Goal: Task Accomplishment & Management: Complete application form

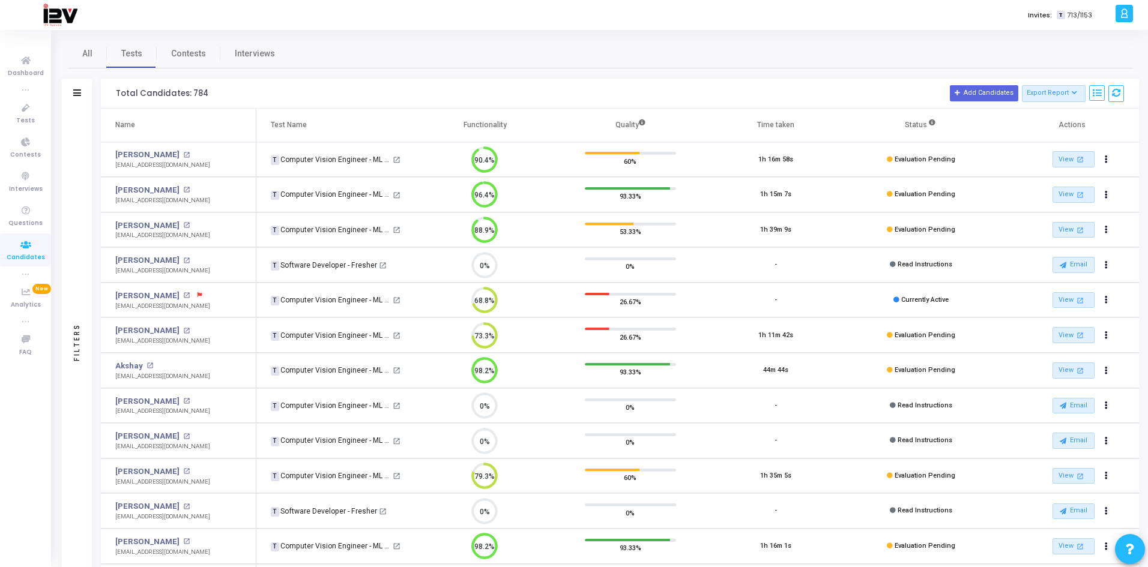
scroll to position [5, 5]
click at [32, 247] on icon at bounding box center [25, 245] width 25 height 15
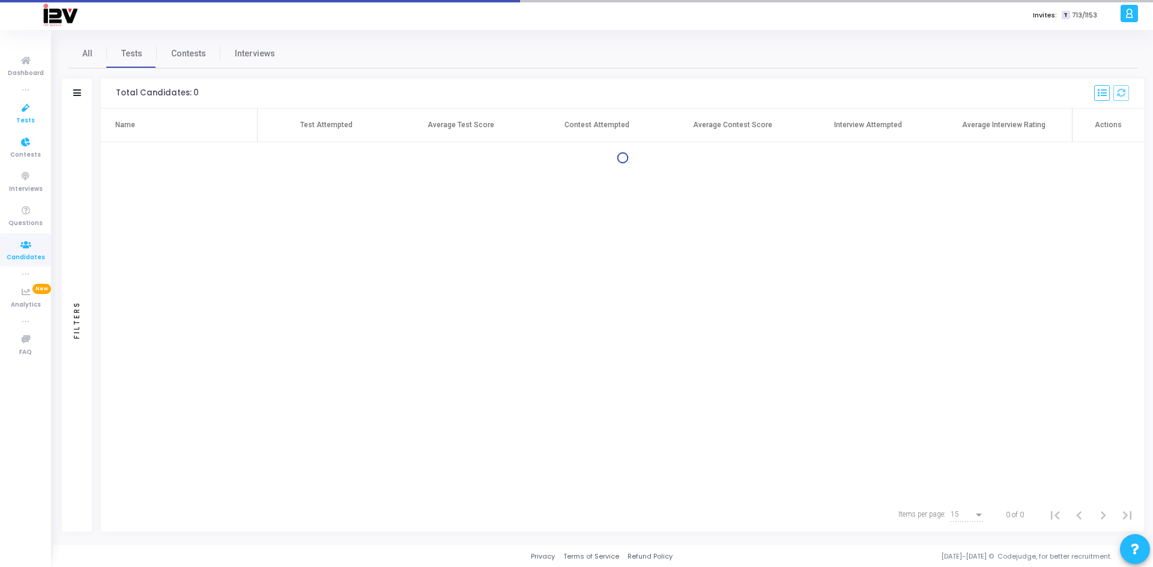
click at [31, 100] on link "Tests" at bounding box center [25, 113] width 51 height 33
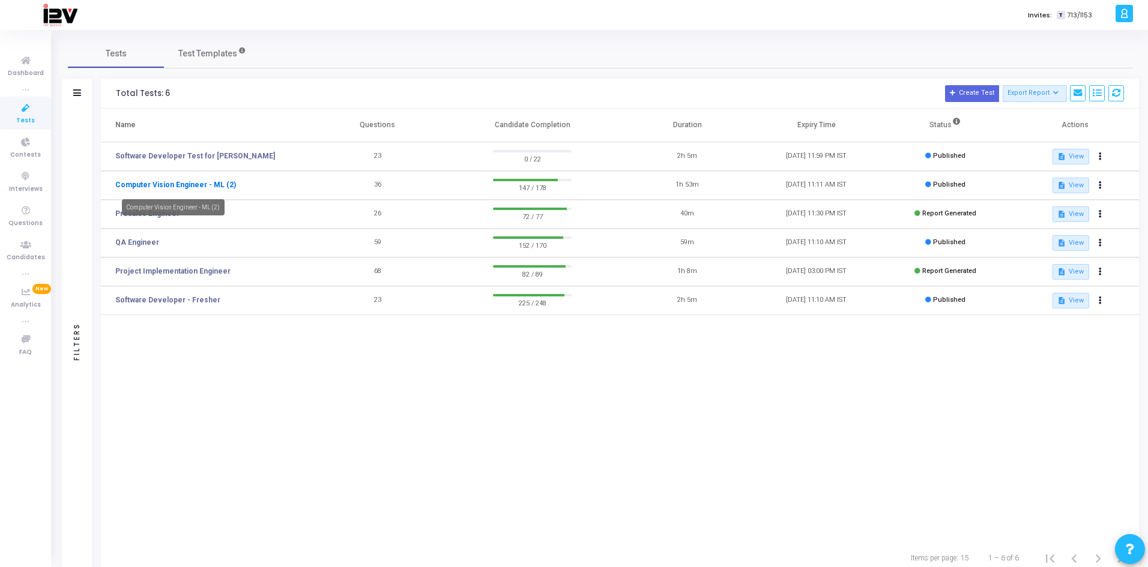
click at [179, 186] on link "Computer Vision Engineer - ML (2)" at bounding box center [175, 185] width 121 height 11
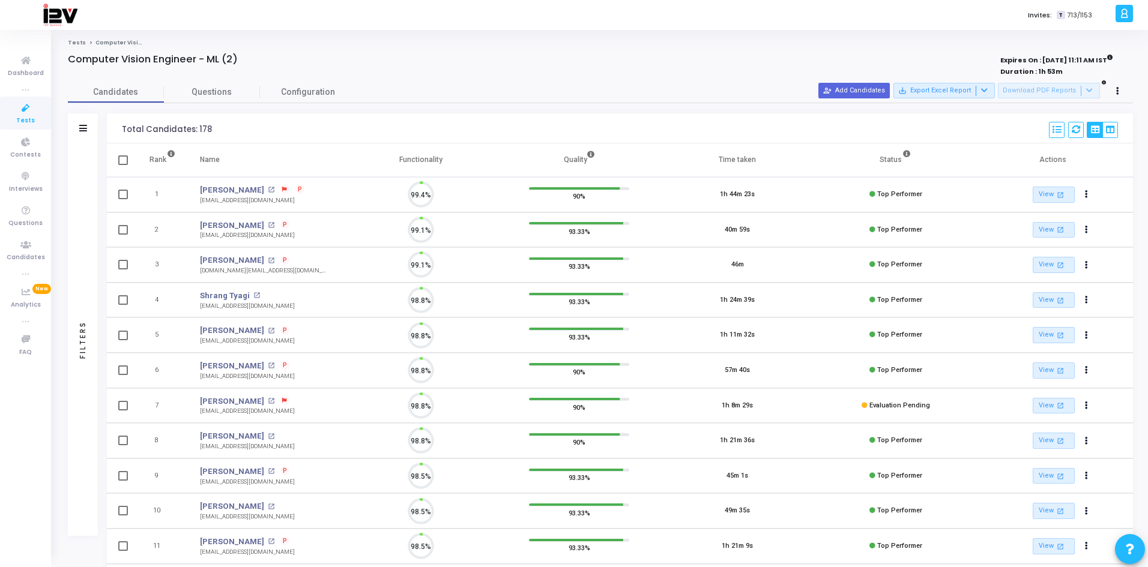
scroll to position [25, 31]
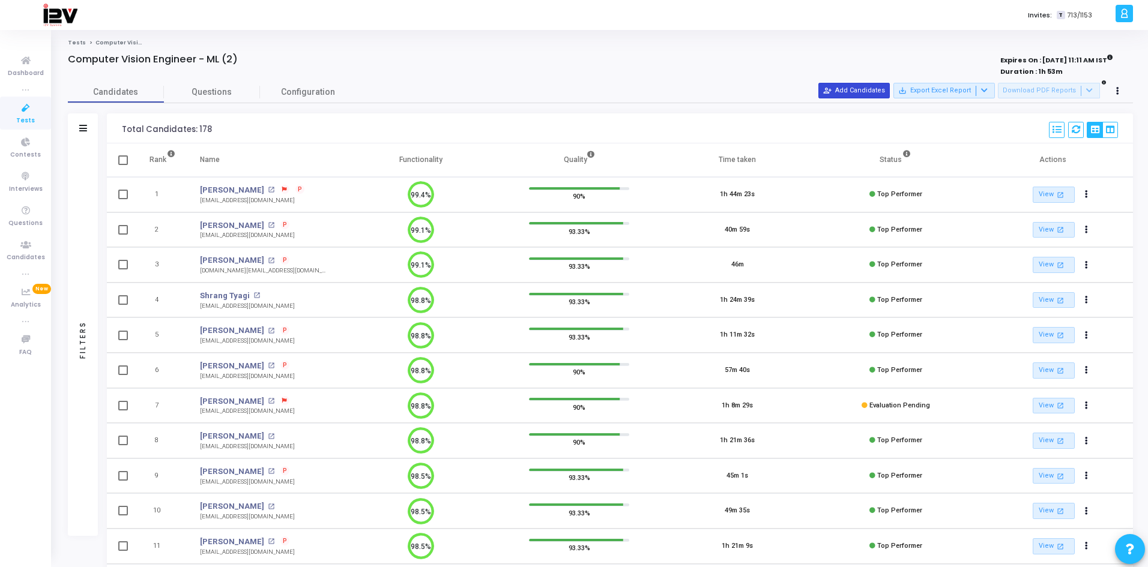
click at [815, 94] on mat-icon "person_add_alt" at bounding box center [827, 90] width 8 height 8
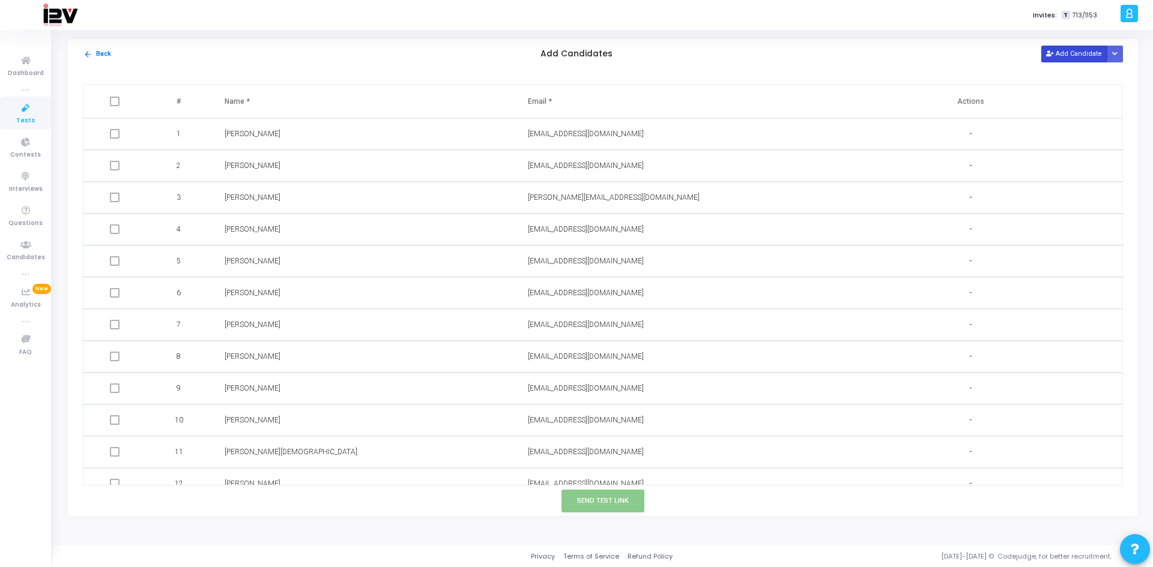
click at [815, 53] on button "Add Candidate" at bounding box center [1074, 54] width 66 height 16
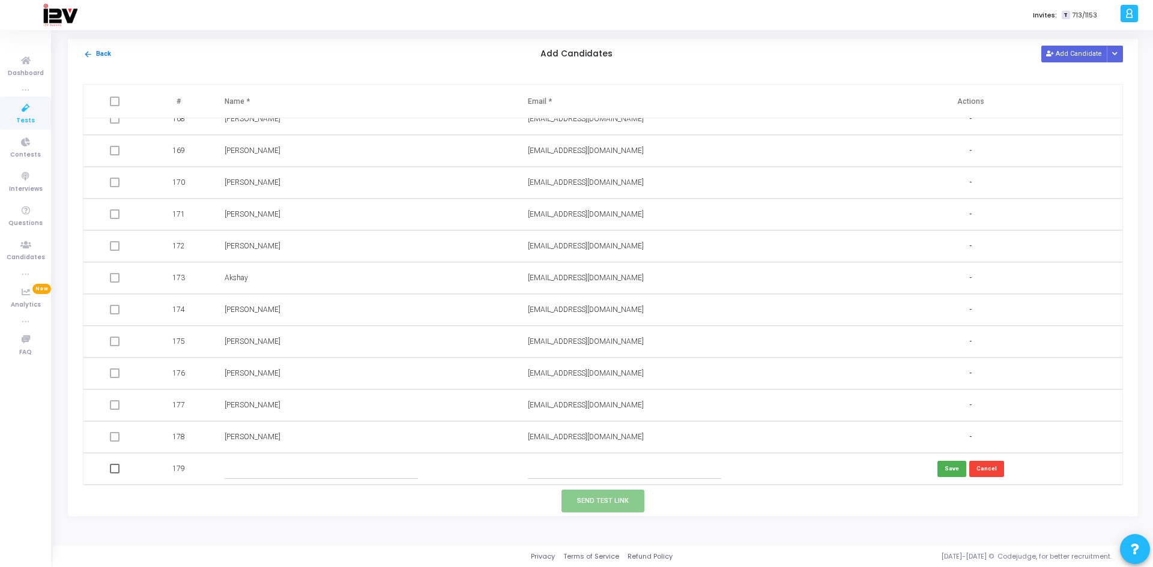
click at [596, 380] on input "text" at bounding box center [625, 469] width 194 height 20
paste input "[EMAIL_ADDRESS][DOMAIN_NAME]"
type input "[EMAIL_ADDRESS][DOMAIN_NAME]"
click at [303, 380] on input "text" at bounding box center [322, 469] width 194 height 20
type input "Y"
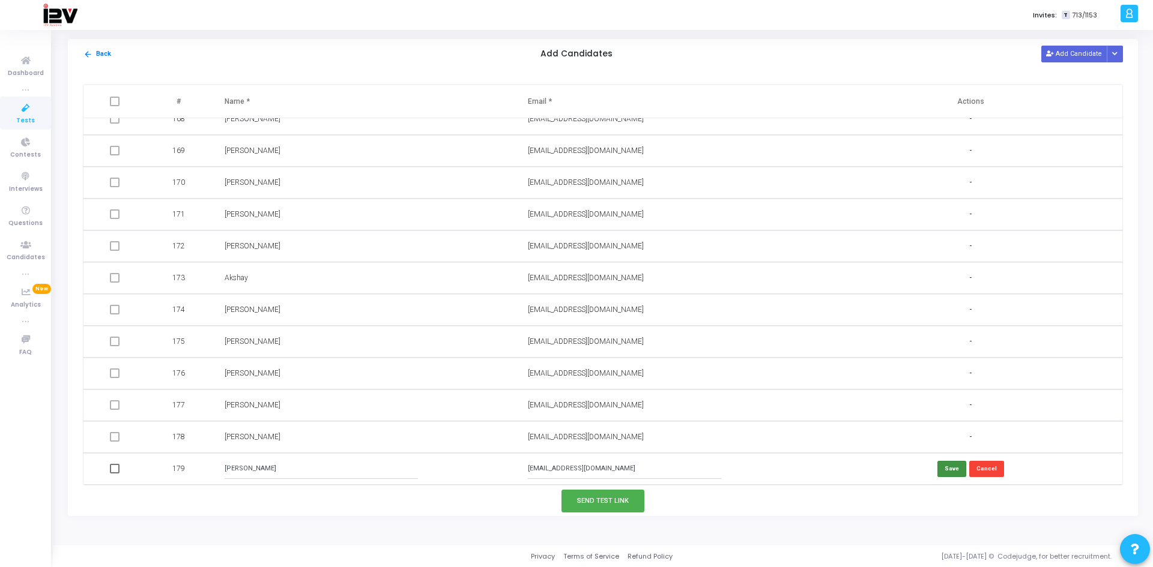
type input "[PERSON_NAME]"
click at [815, 380] on button "Save" at bounding box center [951, 469] width 29 height 16
click at [619, 380] on button "Send Test Link" at bounding box center [602, 501] width 83 height 22
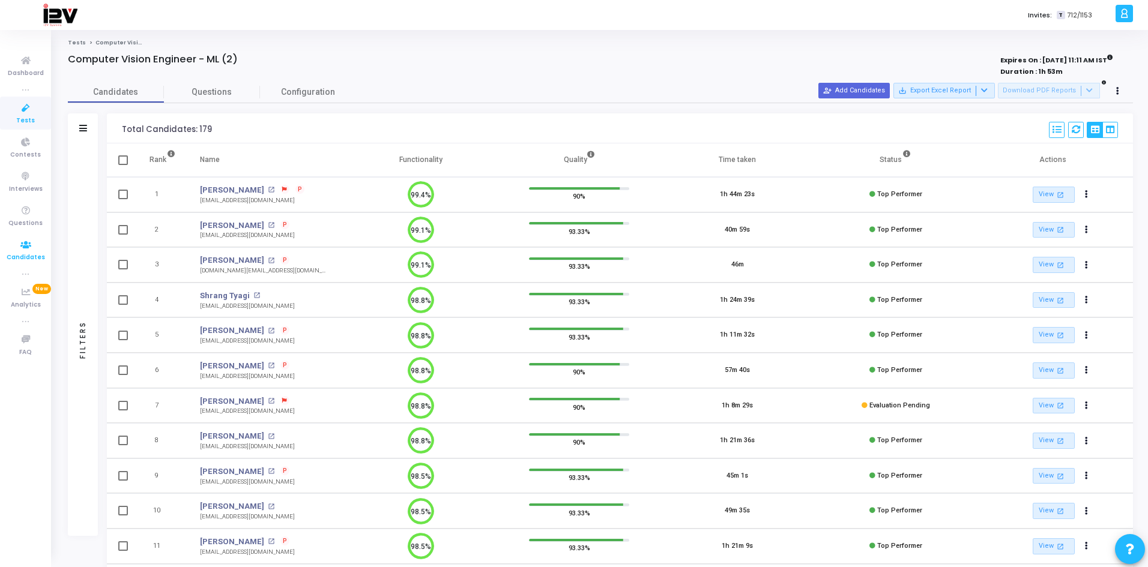
click at [40, 254] on span "Candidates" at bounding box center [26, 258] width 38 height 10
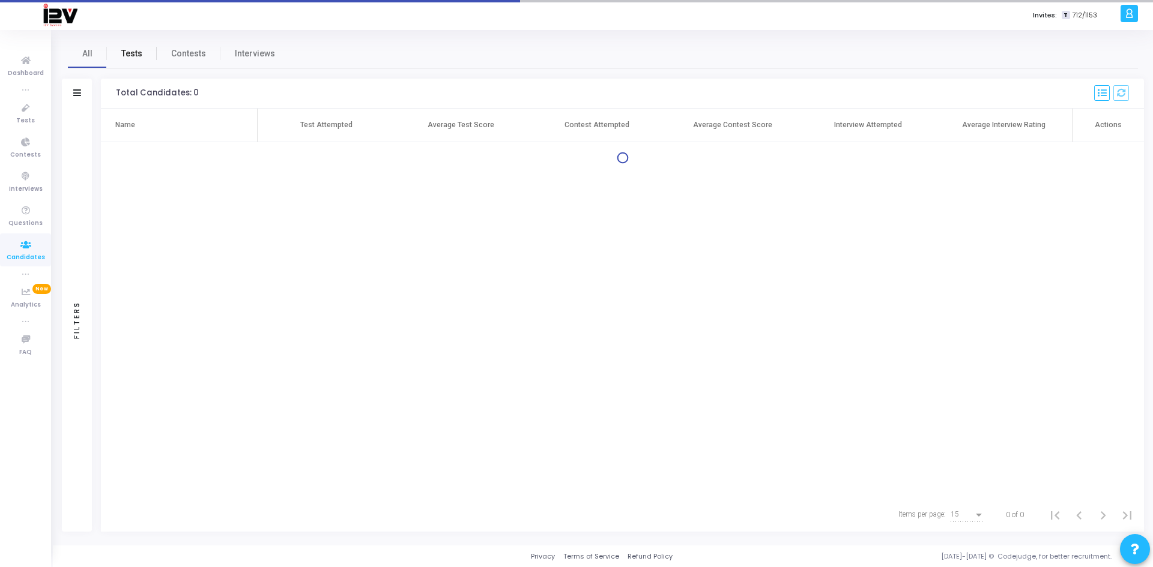
click at [135, 59] on span "Tests" at bounding box center [131, 53] width 21 height 13
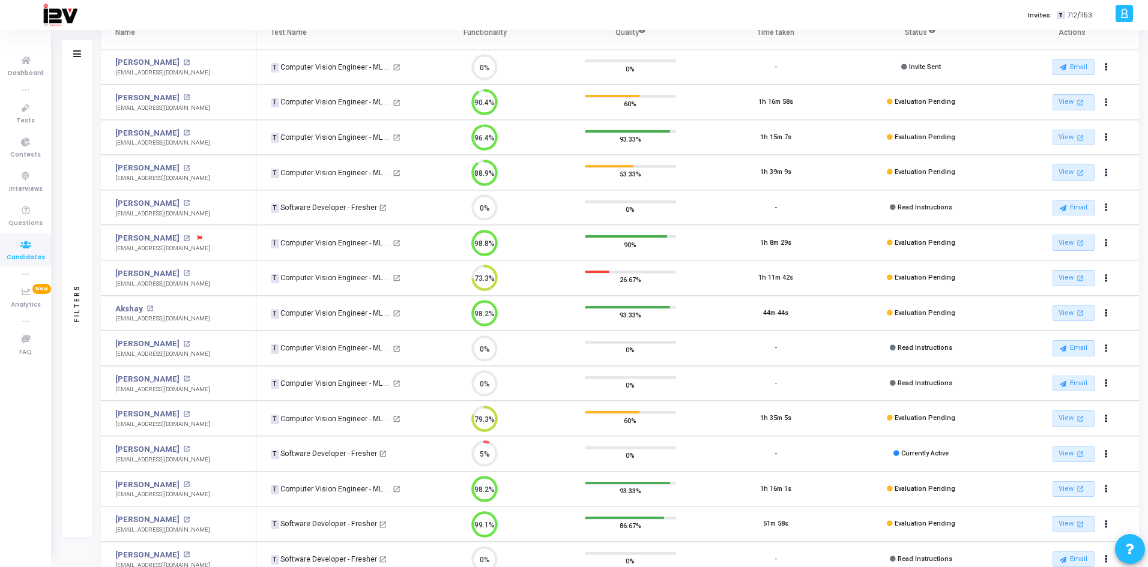
scroll to position [167, 0]
